Goal: Task Accomplishment & Management: Manage account settings

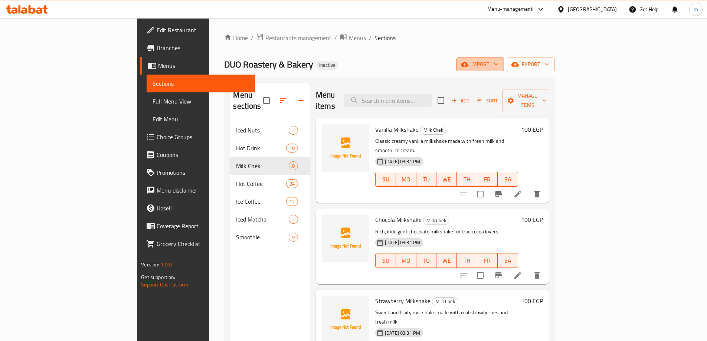
click at [498, 65] on span "import" at bounding box center [480, 64] width 36 height 9
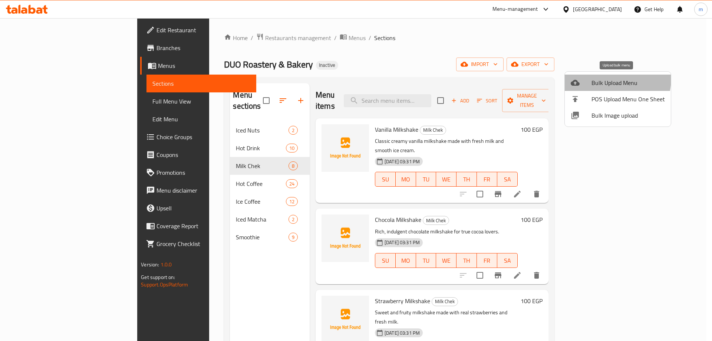
click at [602, 78] on span "Bulk Upload Menu" at bounding box center [628, 82] width 73 height 9
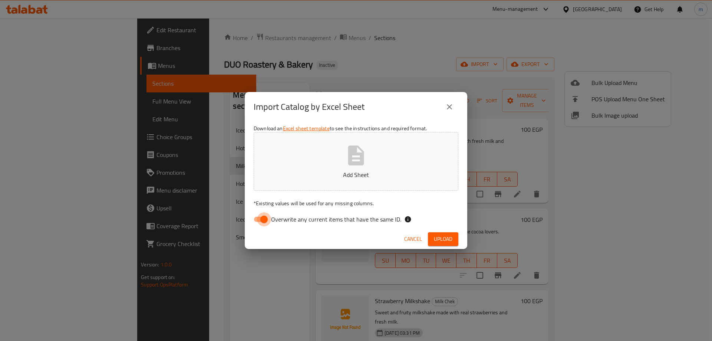
click at [260, 223] on input "Overwrite any current items that have the same ID." at bounding box center [264, 219] width 42 height 14
checkbox input "false"
drag, startPoint x: 419, startPoint y: 238, endPoint x: 396, endPoint y: 229, distance: 25.0
click at [419, 238] on span "Cancel" at bounding box center [413, 239] width 18 height 9
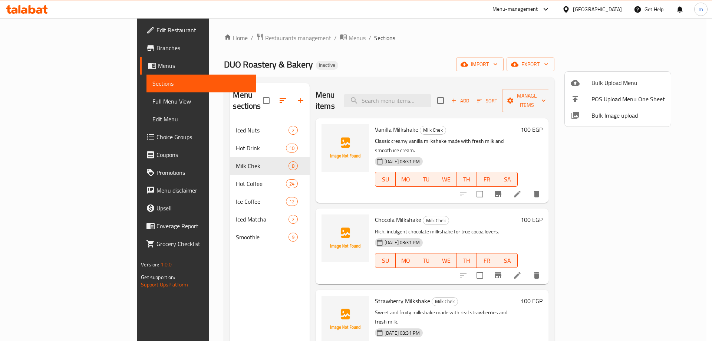
click at [583, 79] on div at bounding box center [581, 82] width 21 height 9
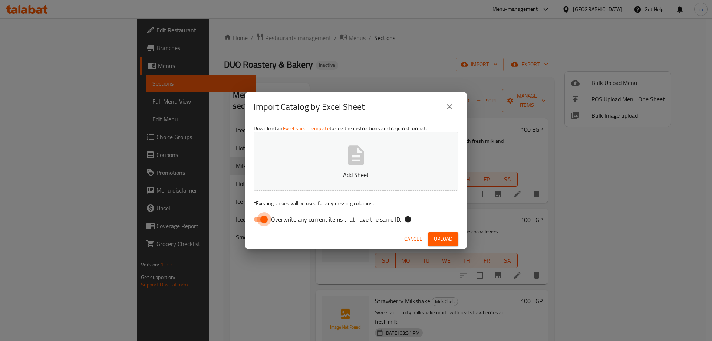
click at [263, 222] on input "Overwrite any current items that have the same ID." at bounding box center [264, 219] width 42 height 14
checkbox input "false"
click at [447, 236] on span "Upload" at bounding box center [443, 239] width 19 height 9
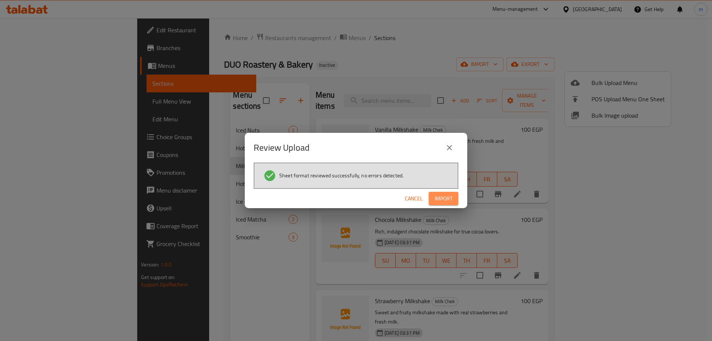
click at [441, 200] on span "Import" at bounding box center [444, 198] width 18 height 9
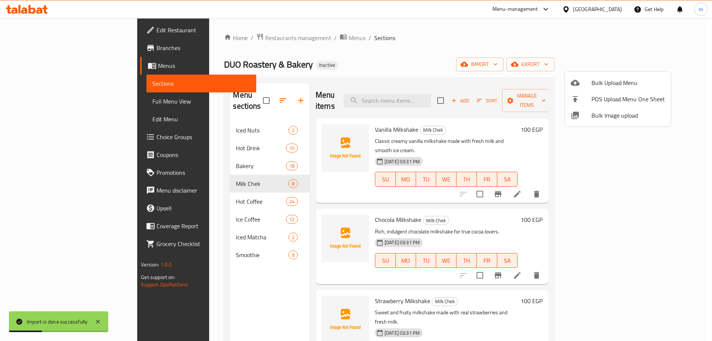
click at [208, 282] on div at bounding box center [356, 170] width 712 height 341
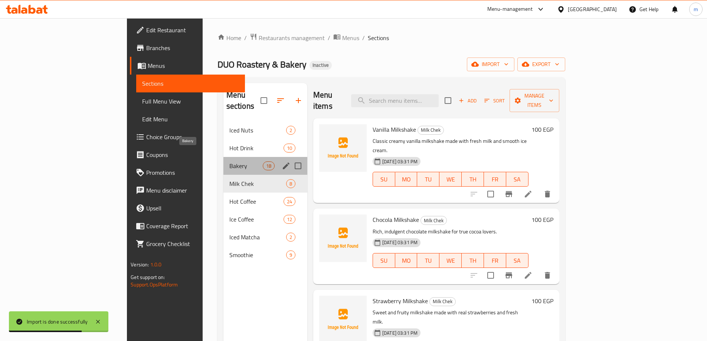
click at [229, 161] on span "Bakery" at bounding box center [245, 165] width 33 height 9
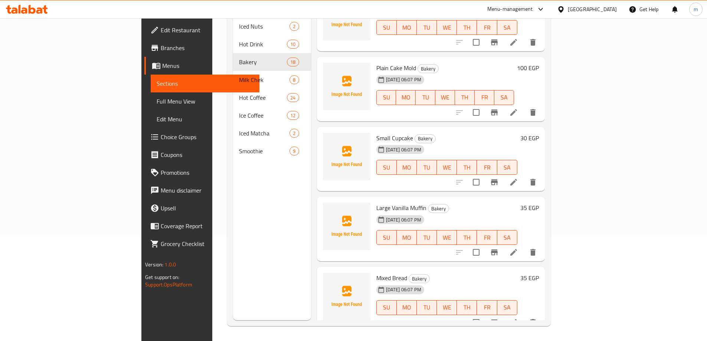
scroll to position [900, 0]
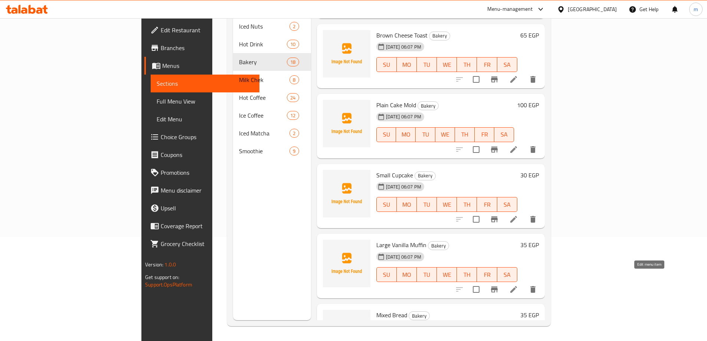
click at [518, 285] on icon at bounding box center [513, 289] width 9 height 9
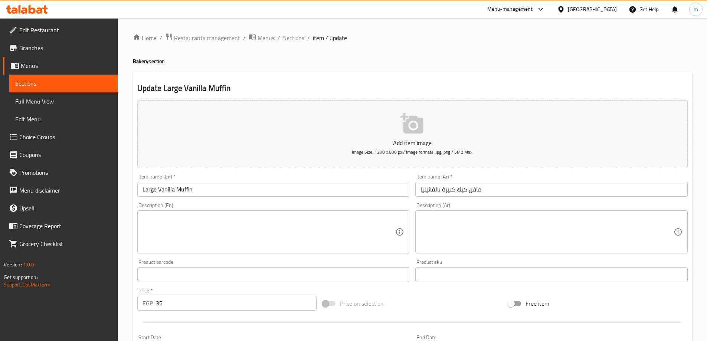
click at [239, 196] on input "Large Vanilla Muffin" at bounding box center [273, 189] width 272 height 15
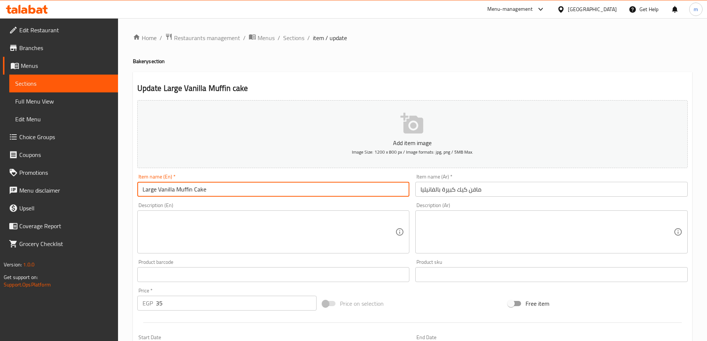
type input "Large Vanilla Muffin Cake"
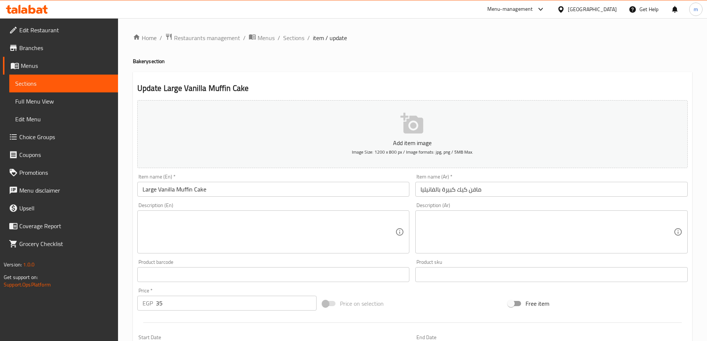
click at [227, 179] on div "Item name (En)   * Large Vanilla Muffin Cake Item name (En) *" at bounding box center [273, 185] width 272 height 23
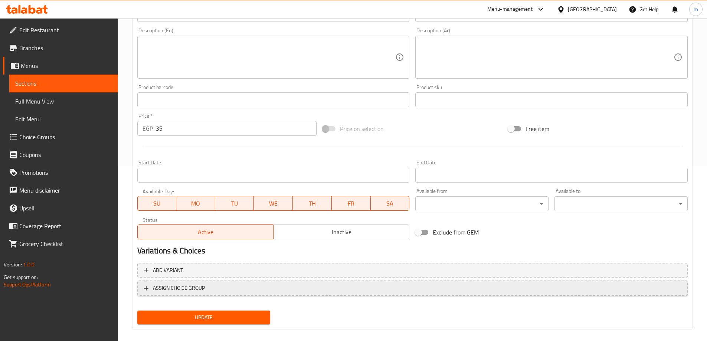
scroll to position [183, 0]
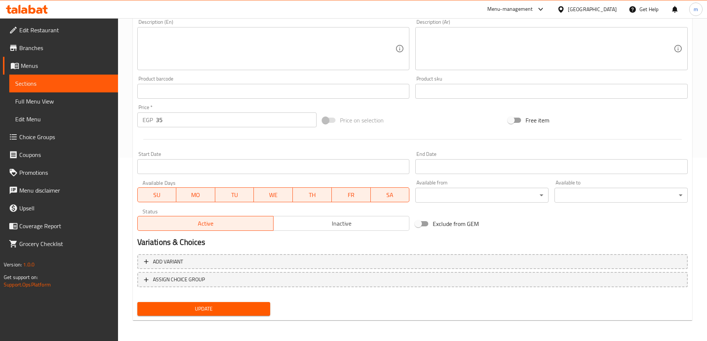
click at [205, 309] on span "Update" at bounding box center [203, 308] width 121 height 9
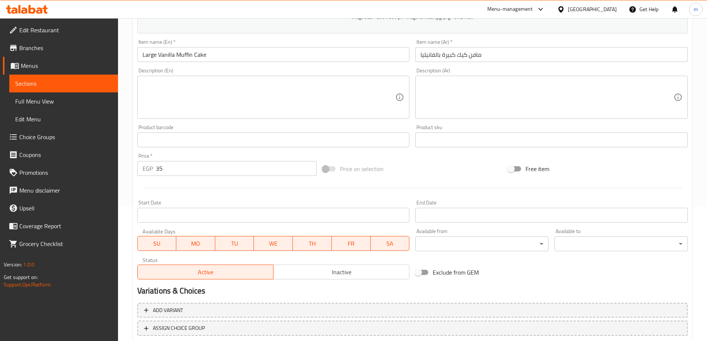
scroll to position [0, 0]
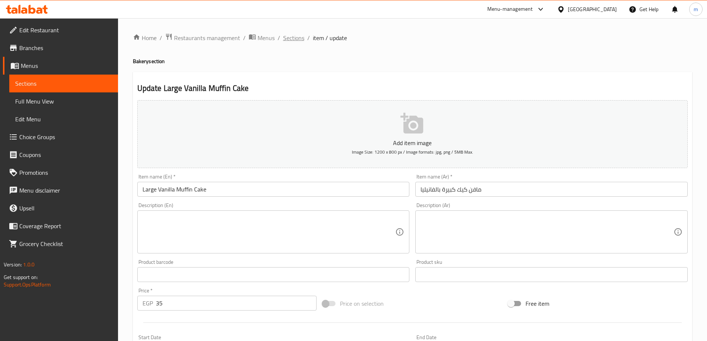
click at [296, 36] on span "Sections" at bounding box center [293, 37] width 21 height 9
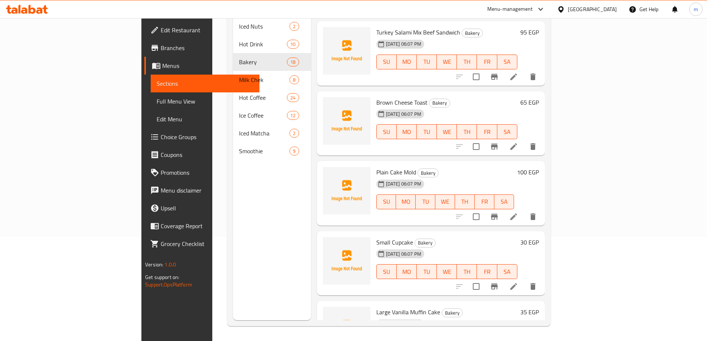
scroll to position [789, 0]
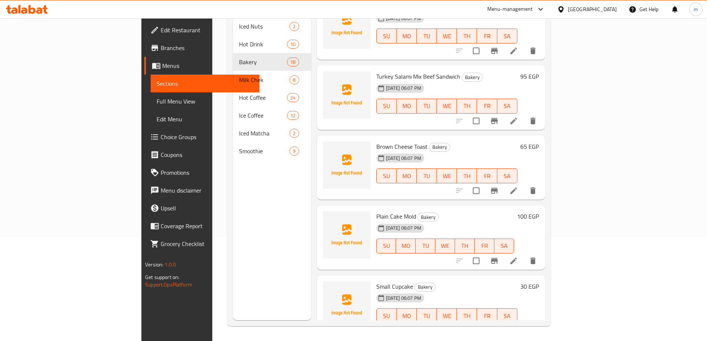
click at [524, 184] on li at bounding box center [513, 190] width 21 height 13
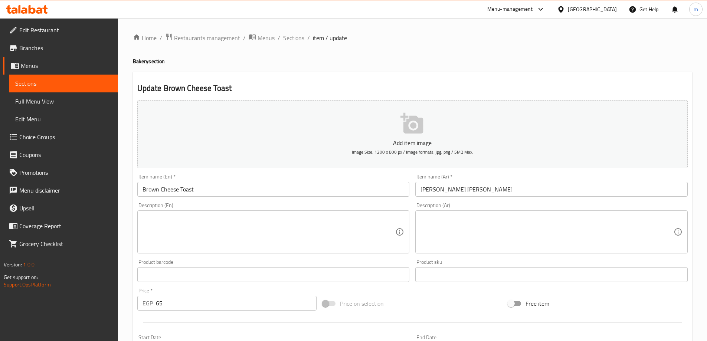
click at [216, 197] on input "Brown Cheese Toast" at bounding box center [273, 189] width 272 height 15
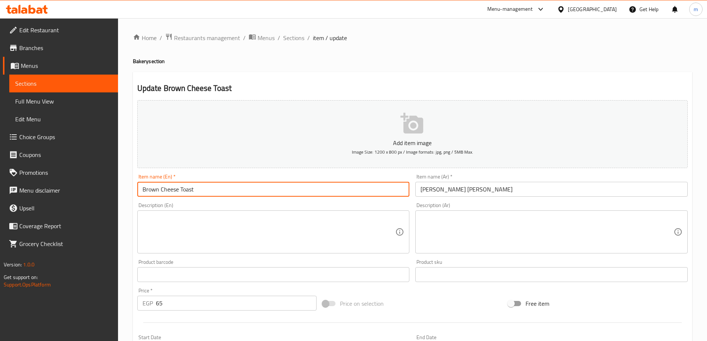
click at [157, 191] on input "Brown Cheese Toast" at bounding box center [273, 189] width 272 height 15
type input "Brown lof Cheese Toast"
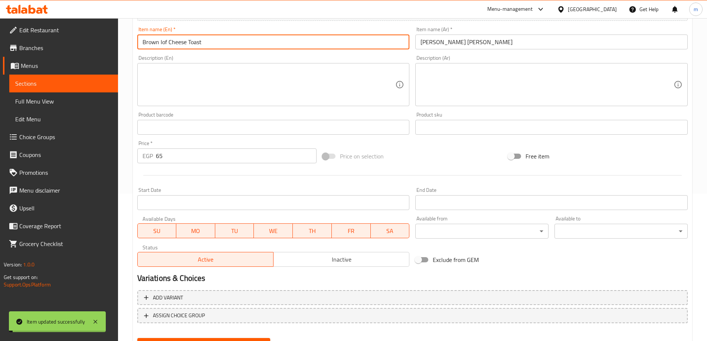
scroll to position [183, 0]
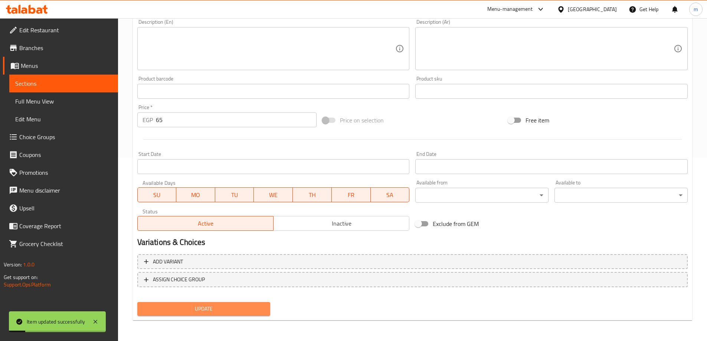
click at [188, 311] on span "Update" at bounding box center [203, 308] width 121 height 9
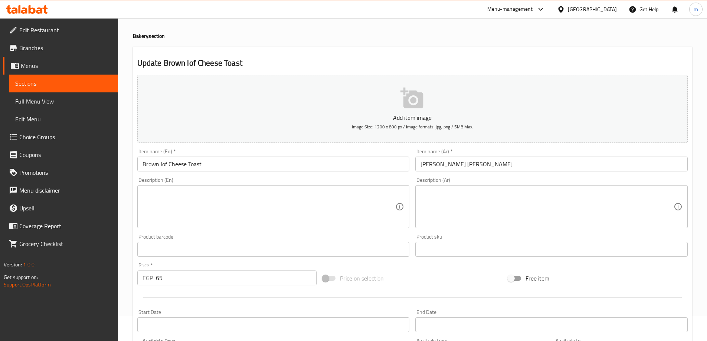
scroll to position [0, 0]
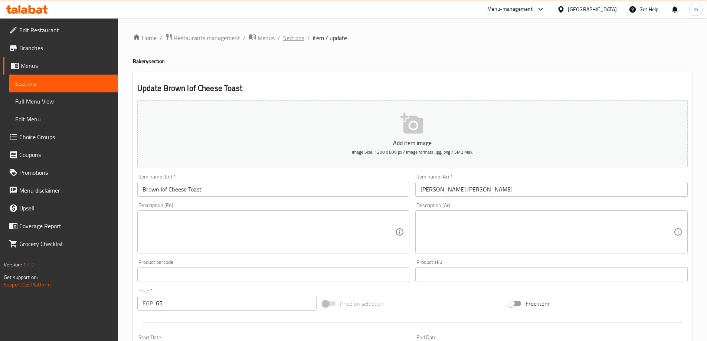
click at [302, 34] on span "Sections" at bounding box center [293, 37] width 21 height 9
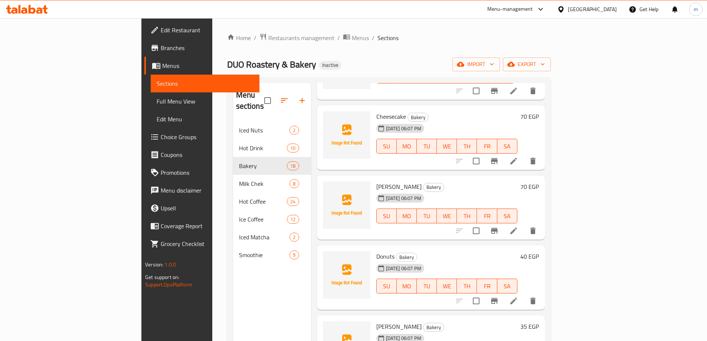
scroll to position [334, 0]
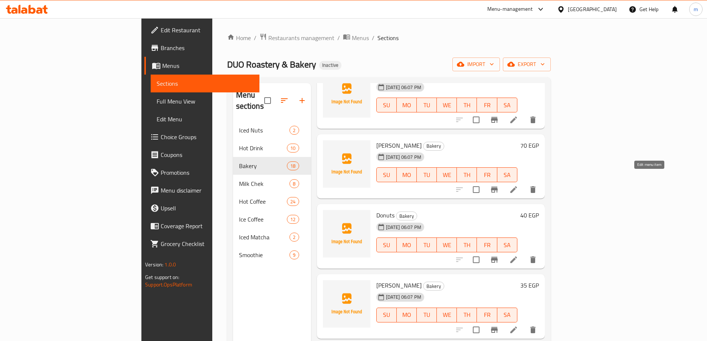
click at [518, 185] on icon at bounding box center [513, 189] width 9 height 9
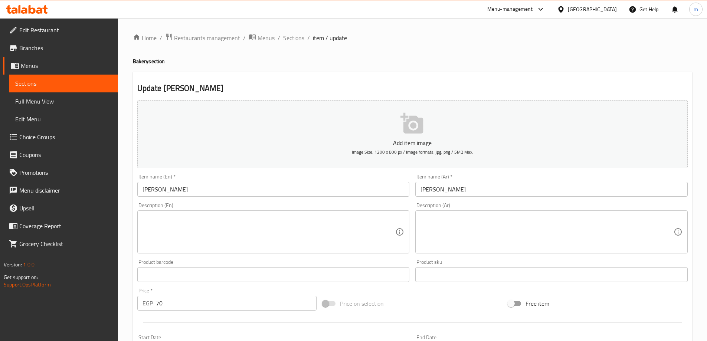
click at [262, 191] on input "[PERSON_NAME]" at bounding box center [273, 189] width 272 height 15
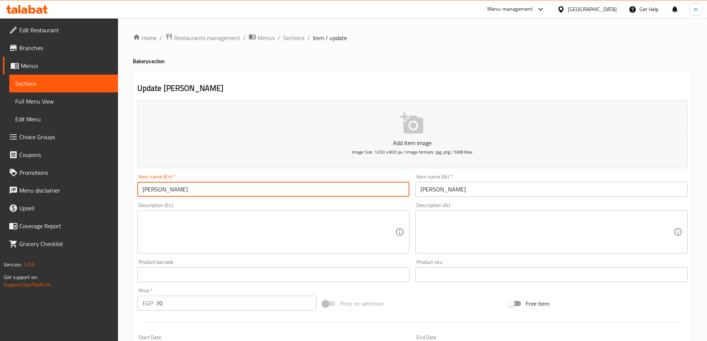
click at [189, 186] on input "[PERSON_NAME]" at bounding box center [273, 189] width 272 height 15
click at [169, 187] on input "[PERSON_NAME]" at bounding box center [273, 189] width 272 height 15
click at [157, 190] on input "[PERSON_NAME]" at bounding box center [273, 189] width 272 height 15
click at [152, 191] on input "[PERSON_NAME]" at bounding box center [273, 189] width 272 height 15
type input "Honey Cake"
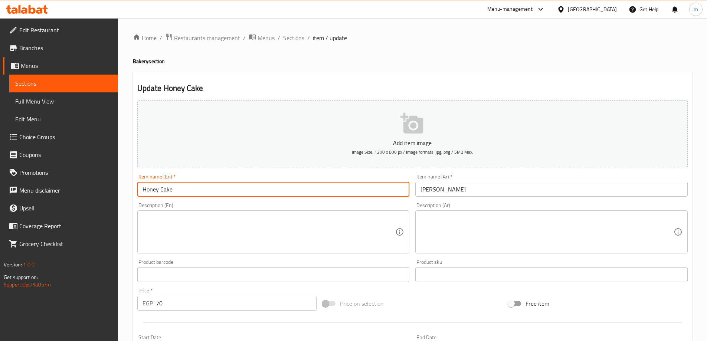
click at [292, 39] on span "Sections" at bounding box center [293, 37] width 21 height 9
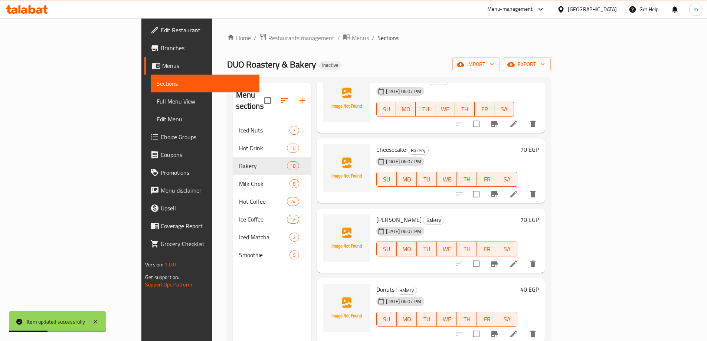
scroll to position [223, 0]
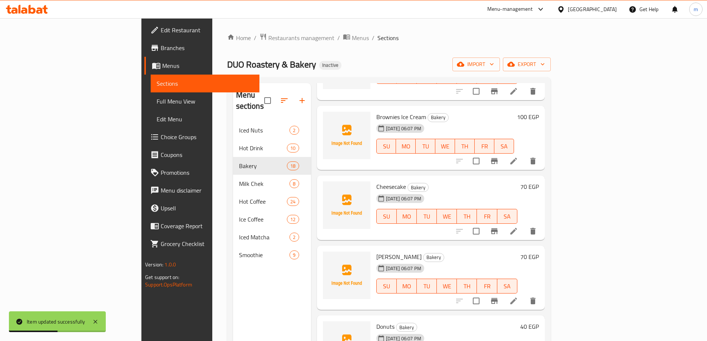
click at [233, 300] on div "Menu sections Iced Nuts 2 Hot Drink 10 Bakery 18 Milk Chek 8 Hot Coffee 24 Ice …" at bounding box center [272, 253] width 78 height 341
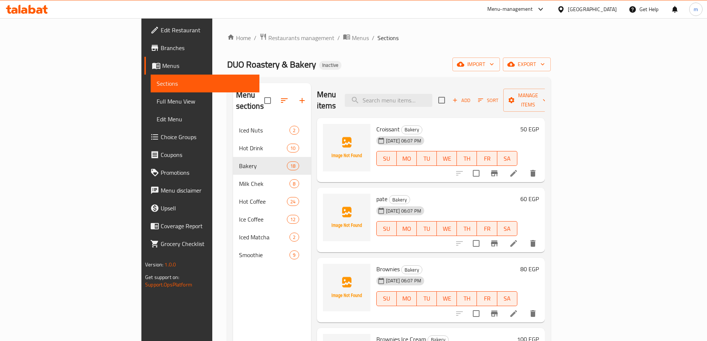
scroll to position [0, 0]
